Goal: Task Accomplishment & Management: Manage account settings

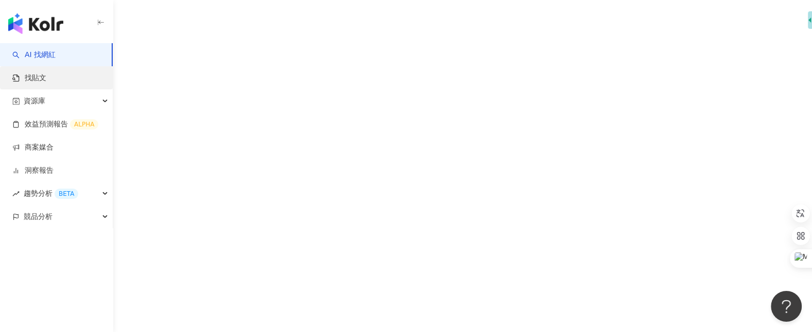
click at [46, 78] on link "找貼文" at bounding box center [29, 78] width 34 height 10
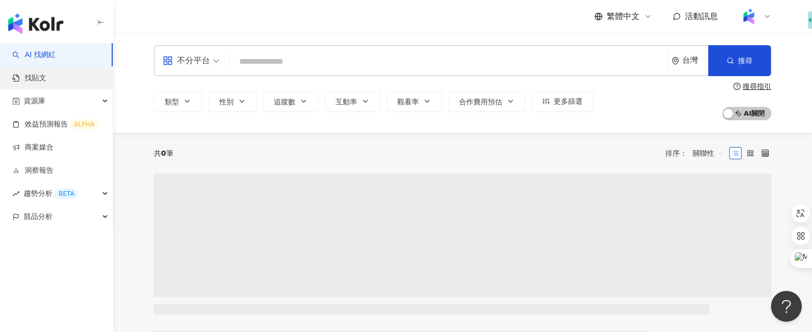
click at [46, 78] on link "找貼文" at bounding box center [29, 78] width 34 height 10
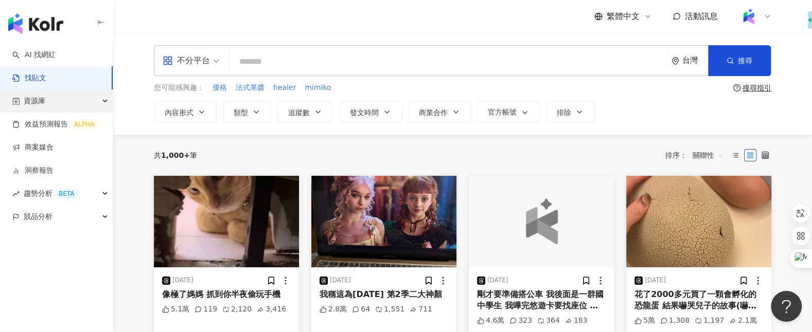
click at [103, 100] on div "資源庫" at bounding box center [56, 101] width 113 height 23
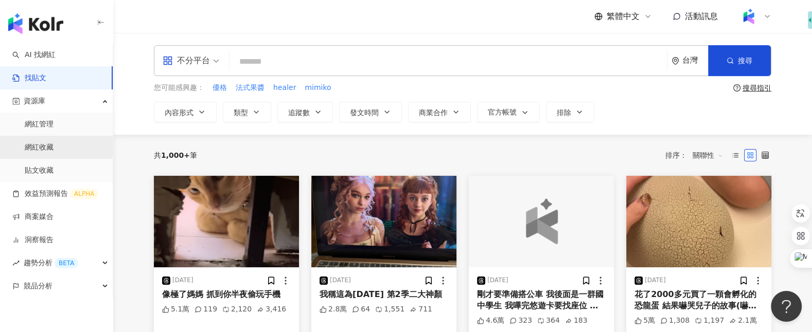
click at [54, 149] on link "網紅收藏" at bounding box center [39, 148] width 29 height 10
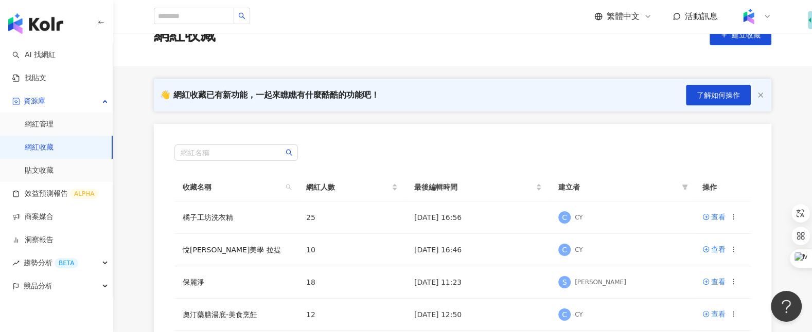
scroll to position [20, 0]
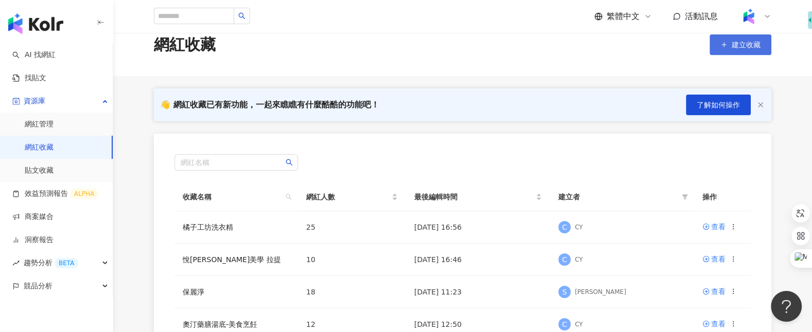
click at [728, 45] on button "建立收藏" at bounding box center [741, 44] width 62 height 21
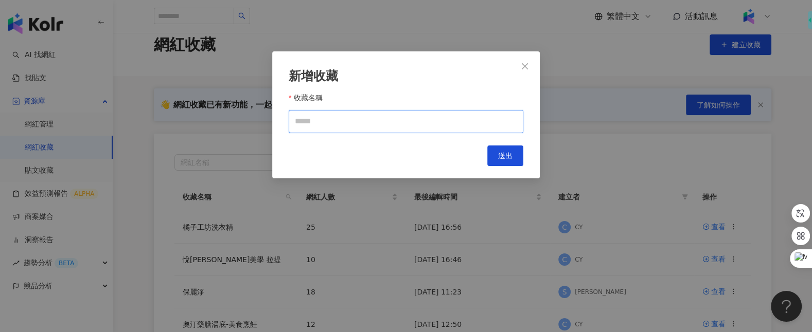
click at [492, 125] on input "收藏名稱" at bounding box center [406, 121] width 235 height 23
click at [492, 125] on input "****" at bounding box center [406, 121] width 235 height 23
type input "*"
type input "**********"
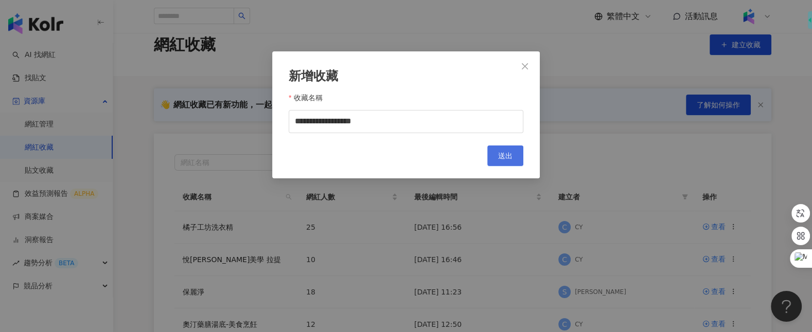
click at [506, 149] on button "送出" at bounding box center [505, 156] width 36 height 21
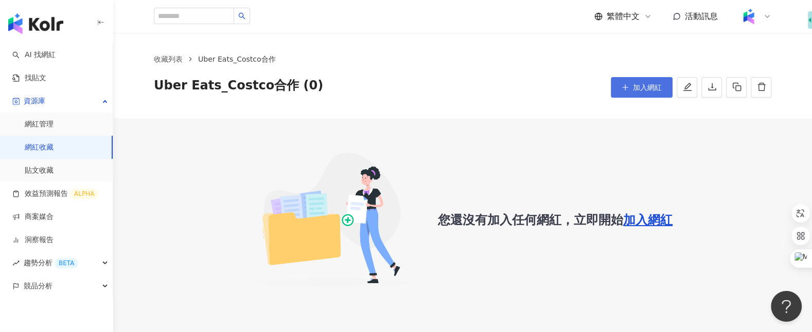
click at [650, 89] on span "加入網紅" at bounding box center [647, 87] width 29 height 8
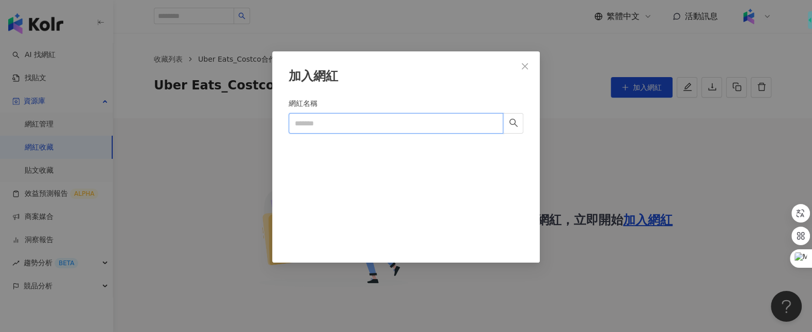
click at [466, 121] on input "網紅名稱" at bounding box center [396, 123] width 215 height 21
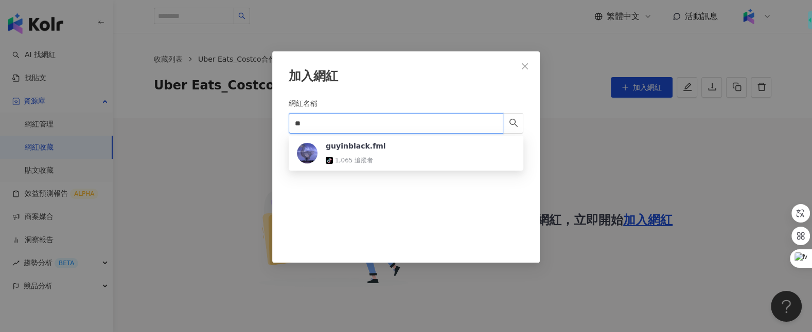
type input "*"
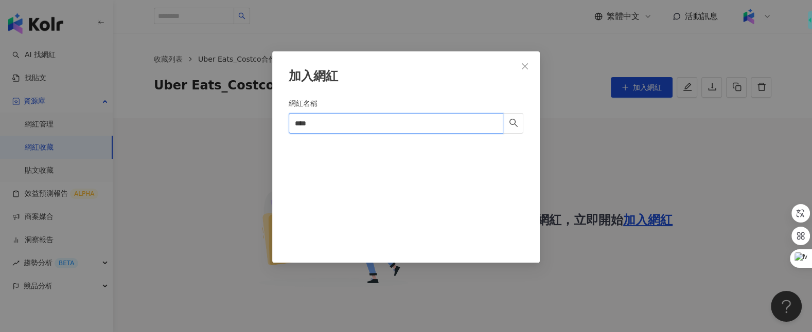
type input "***"
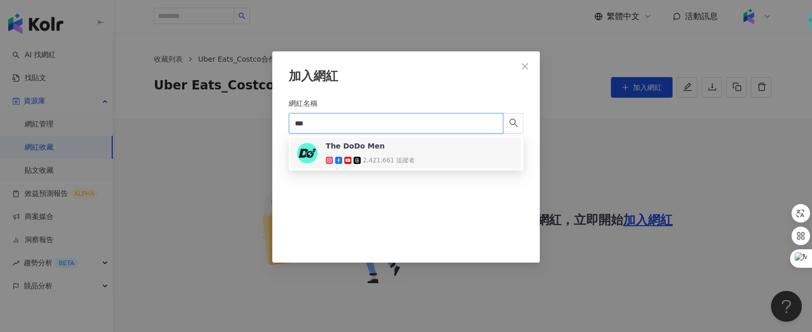
click at [381, 155] on div "2,421,661 追蹤者" at bounding box center [370, 160] width 89 height 10
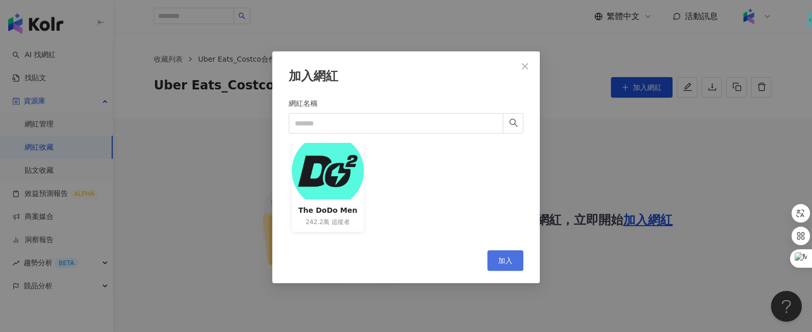
click at [500, 261] on span "加入" at bounding box center [505, 261] width 14 height 8
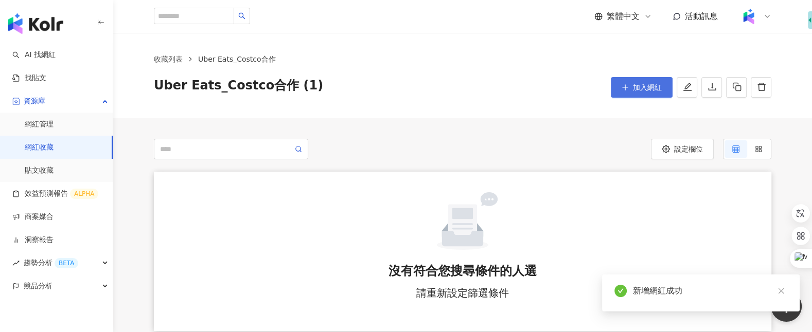
click at [633, 94] on button "加入網紅" at bounding box center [642, 87] width 62 height 21
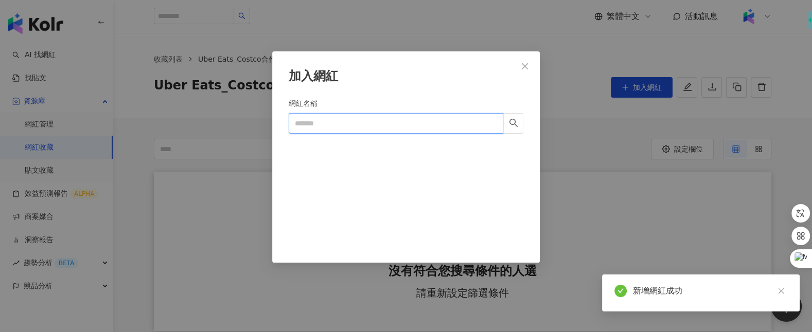
click at [436, 128] on input "網紅名稱" at bounding box center [396, 123] width 215 height 21
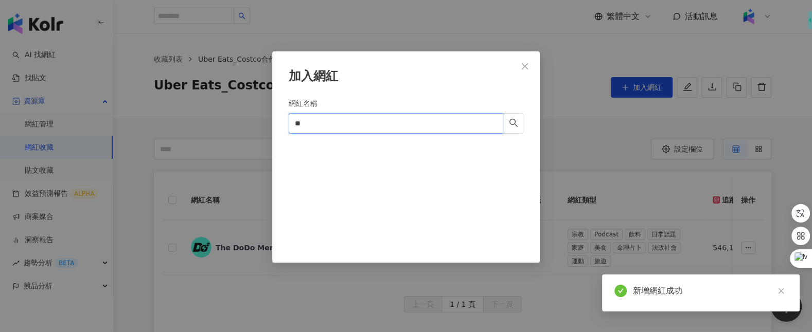
type input "*"
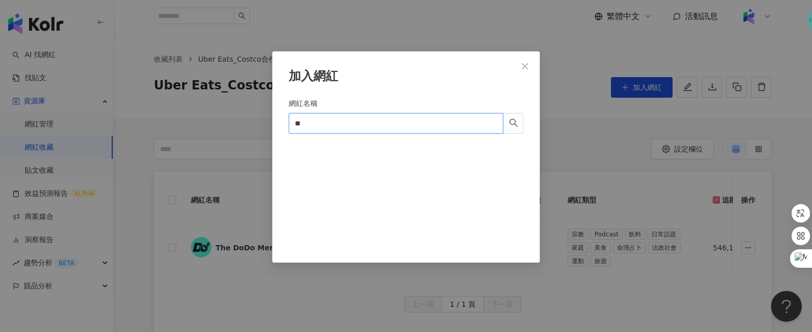
type input "*"
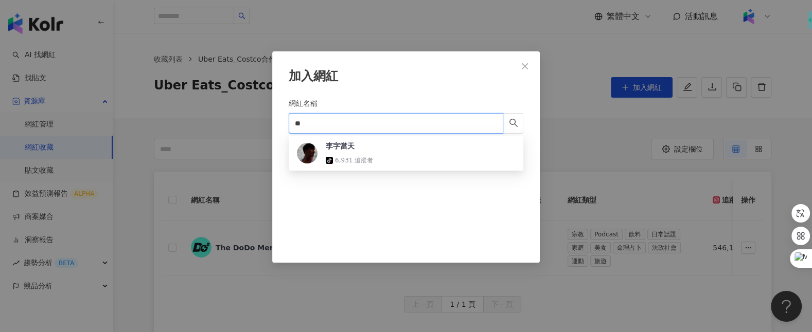
type input "*"
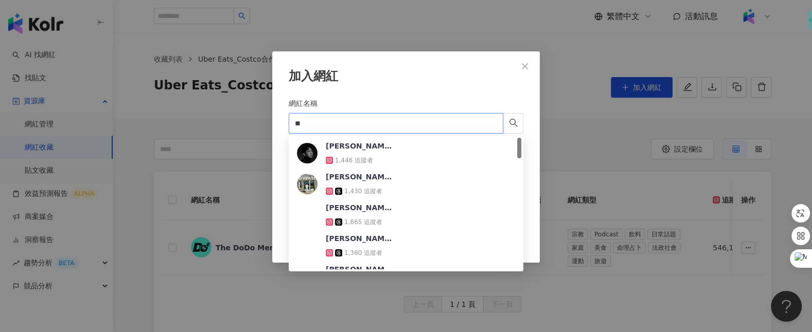
type input "*"
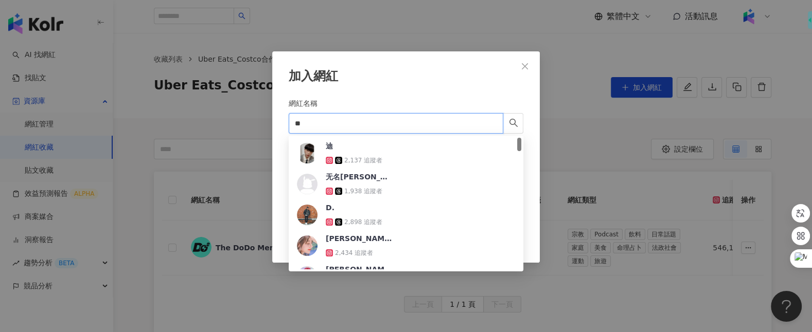
type input "*"
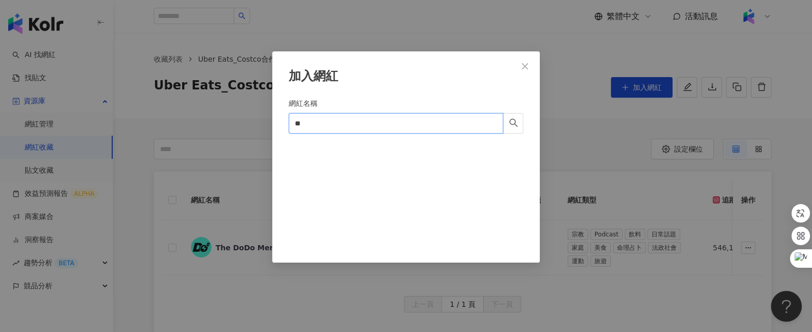
type input "*"
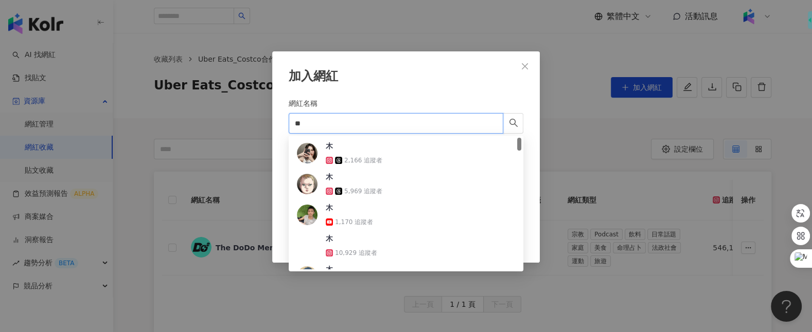
type input "*"
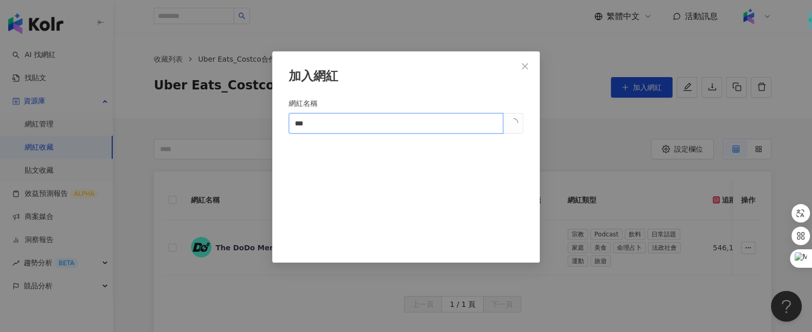
type input "***"
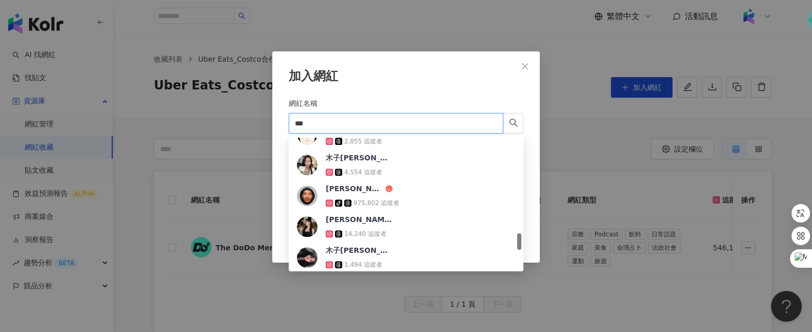
scroll to position [760, 0]
click at [374, 195] on div "[PERSON_NAME][PERSON_NAME]-icon 975,802 追蹤者" at bounding box center [363, 196] width 74 height 25
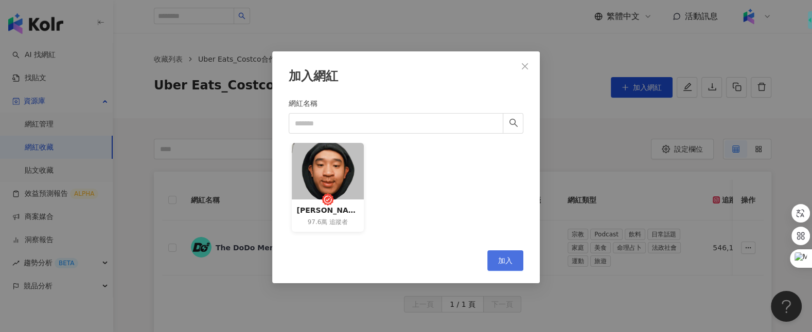
click at [501, 258] on span "加入" at bounding box center [505, 261] width 14 height 8
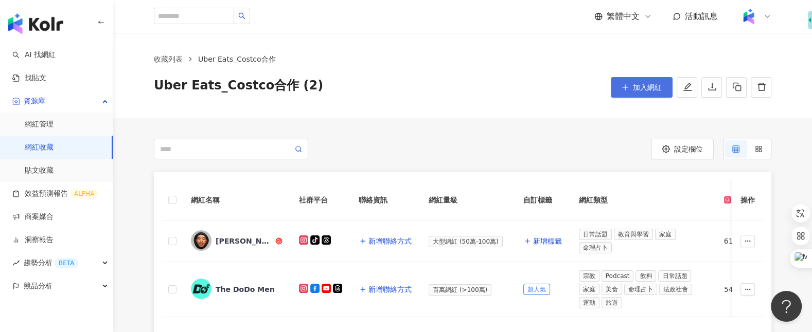
click at [649, 92] on button "加入網紅" at bounding box center [642, 87] width 62 height 21
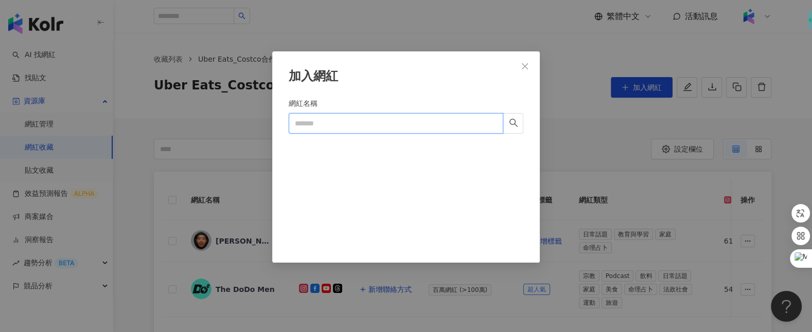
click at [425, 116] on input "網紅名稱" at bounding box center [396, 123] width 215 height 21
type input "*"
click at [531, 65] on span "Close" at bounding box center [525, 66] width 21 height 8
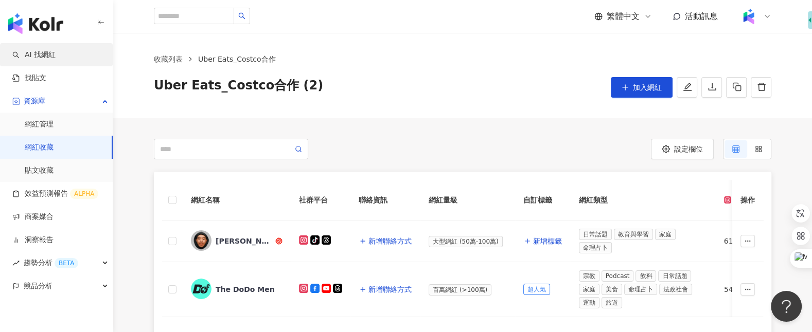
click at [56, 56] on link "AI 找網紅" at bounding box center [33, 55] width 43 height 10
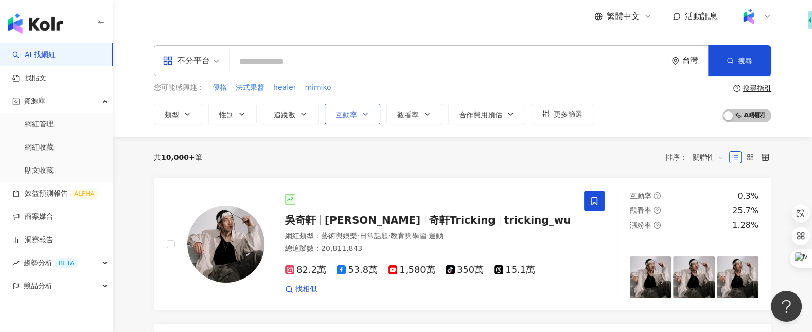
click at [358, 114] on button "互動率" at bounding box center [353, 114] width 56 height 21
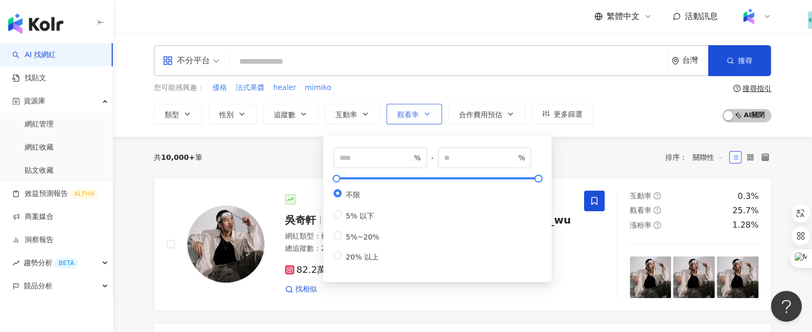
click at [411, 119] on button "觀看率" at bounding box center [414, 114] width 56 height 21
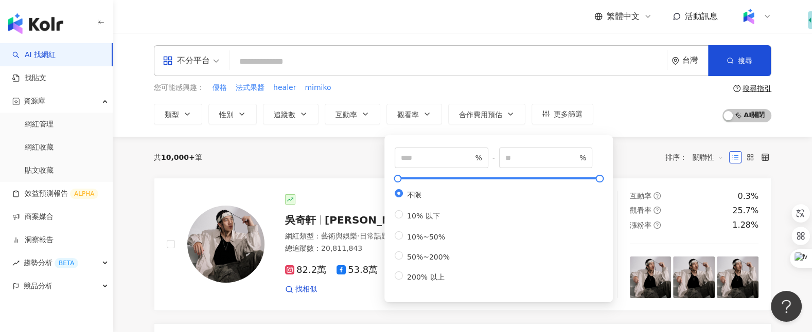
click at [201, 62] on div "不分平台" at bounding box center [186, 60] width 47 height 16
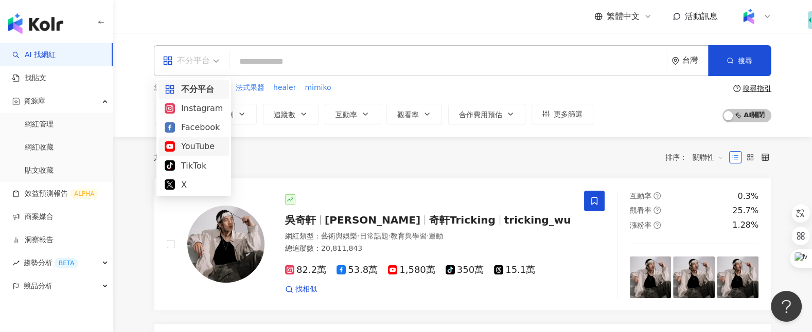
click at [200, 149] on div "YouTube" at bounding box center [194, 146] width 58 height 13
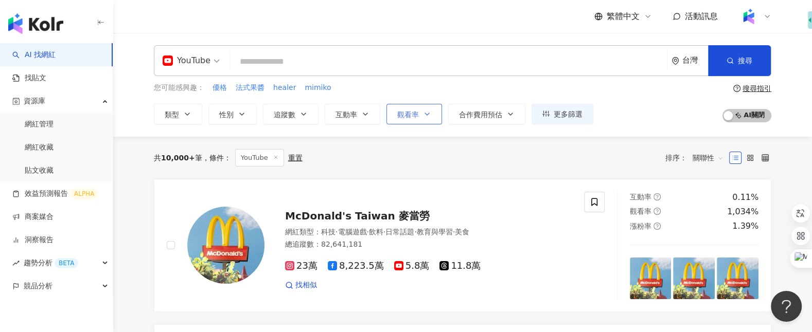
click at [420, 118] on button "觀看率" at bounding box center [414, 114] width 56 height 21
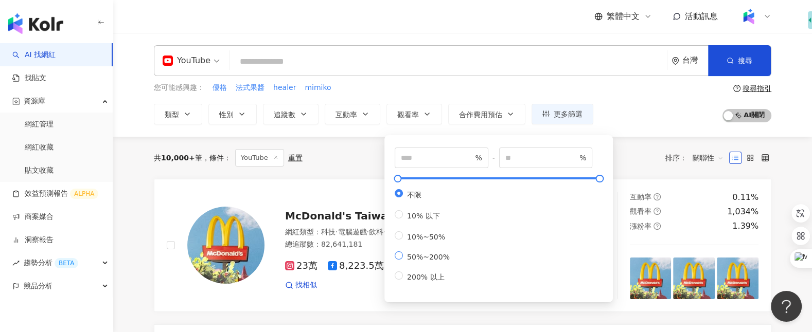
click at [431, 261] on span "50%~200%" at bounding box center [428, 257] width 51 height 8
type input "**"
type input "***"
